Goal: Find specific page/section: Find specific page/section

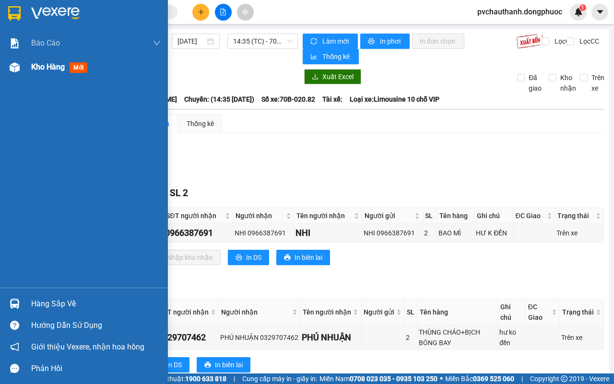
click at [58, 64] on span "Kho hàng" at bounding box center [48, 66] width 34 height 9
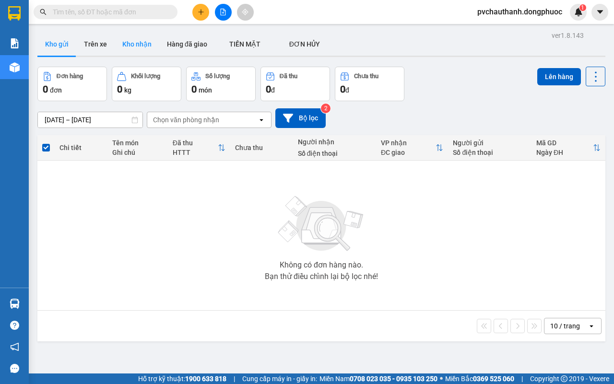
click at [137, 35] on button "Kho nhận" at bounding box center [137, 44] width 45 height 23
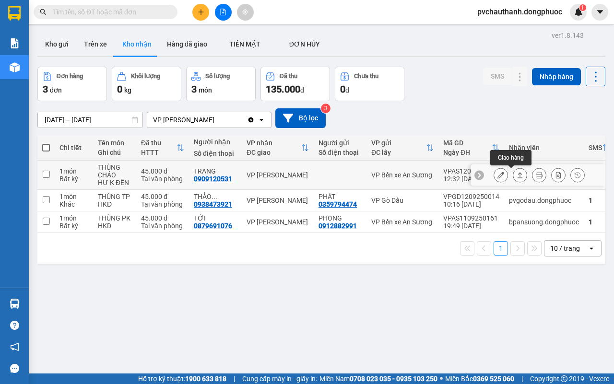
click at [516, 173] on icon at bounding box center [519, 175] width 7 height 7
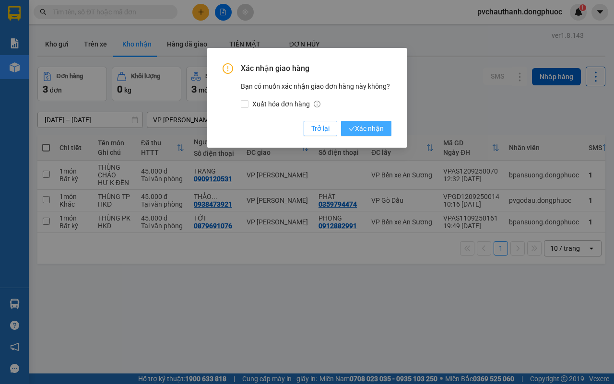
click at [362, 123] on span "Xác nhận" at bounding box center [366, 128] width 35 height 11
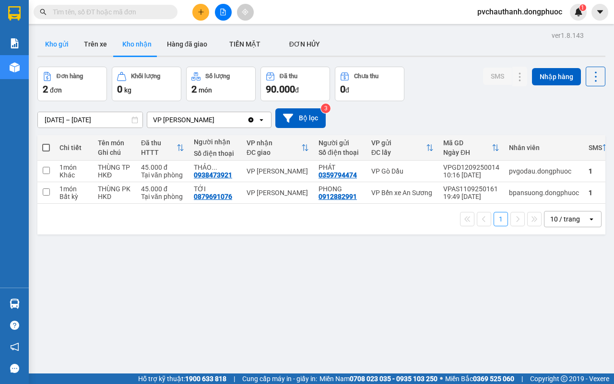
click at [65, 42] on button "Kho gửi" at bounding box center [56, 44] width 39 height 23
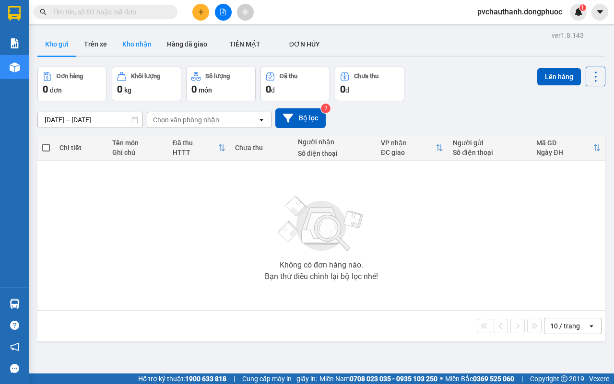
click at [135, 41] on button "Kho nhận" at bounding box center [137, 44] width 45 height 23
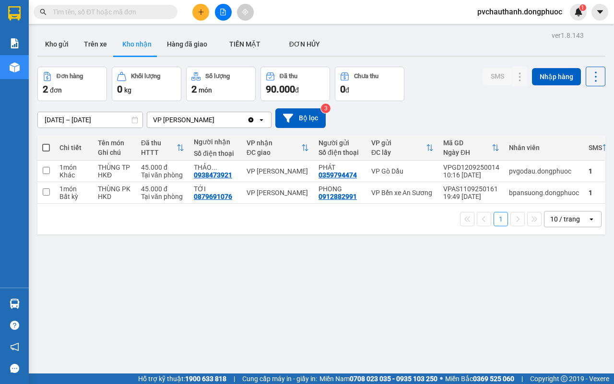
click at [129, 11] on input "text" at bounding box center [109, 12] width 113 height 11
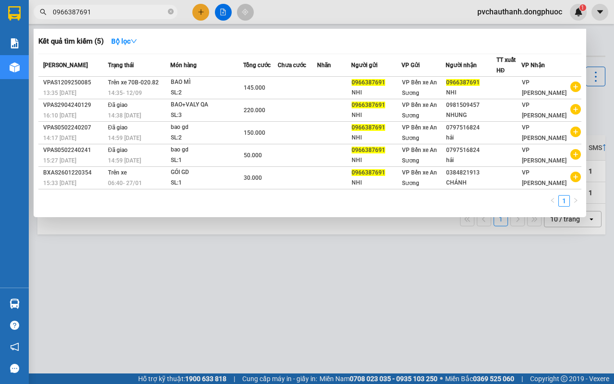
type input "0966387691"
click at [304, 309] on div at bounding box center [307, 192] width 614 height 384
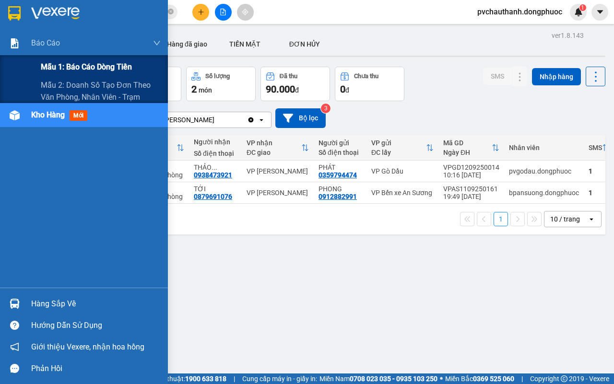
click at [85, 61] on span "Mẫu 1: Báo cáo dòng tiền" at bounding box center [86, 67] width 91 height 12
